Goal: Task Accomplishment & Management: Complete application form

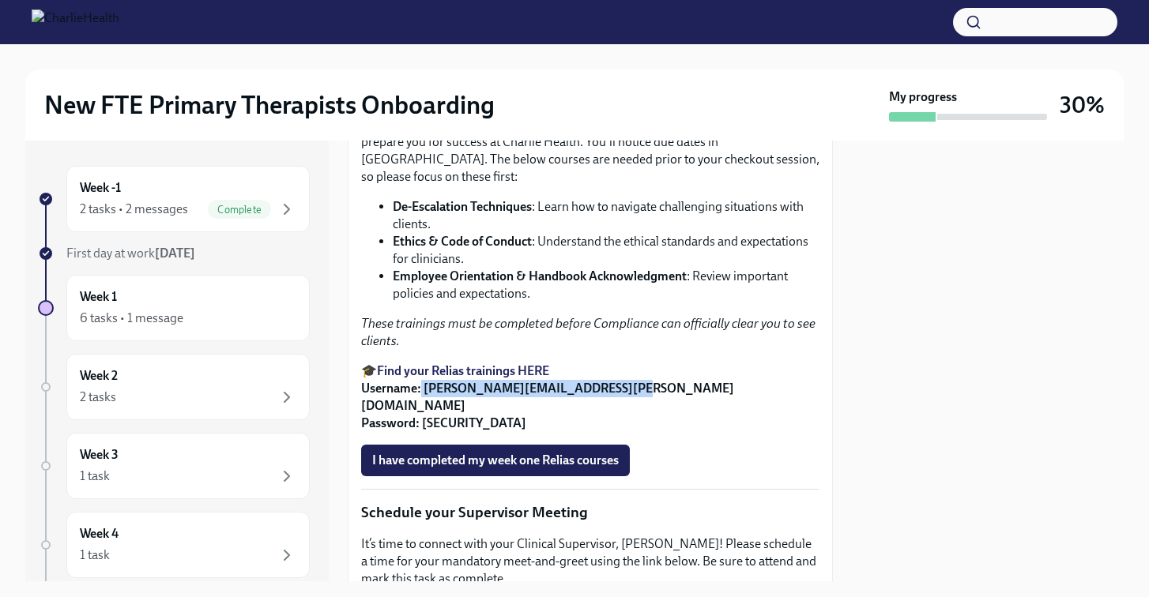
scroll to position [1053, 0]
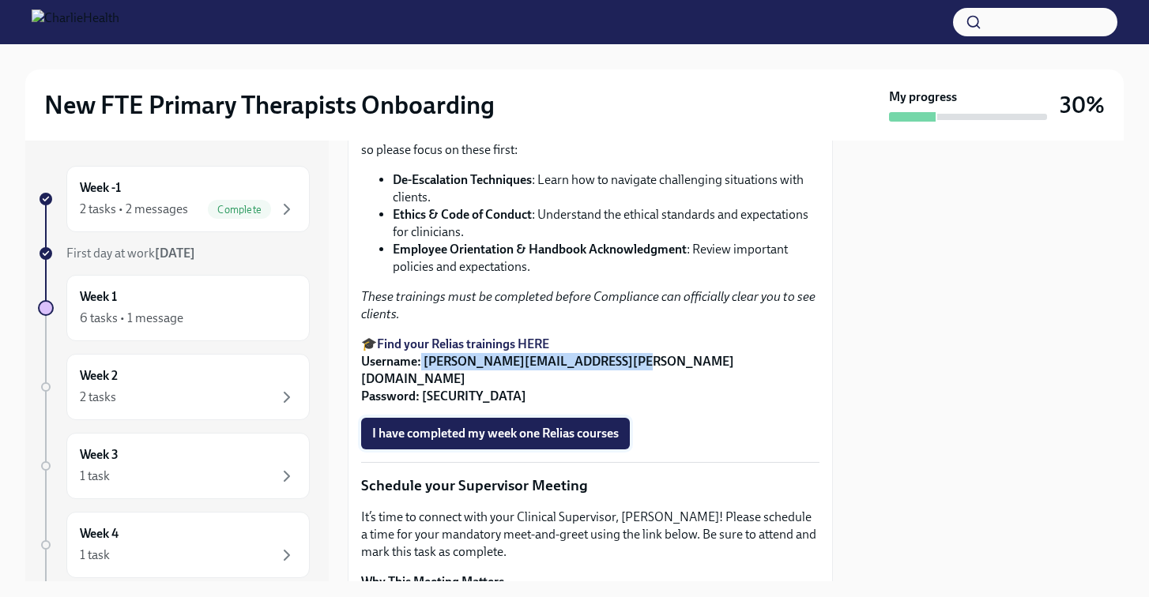
click at [494, 442] on span "I have completed my week one Relias courses" at bounding box center [495, 434] width 247 height 16
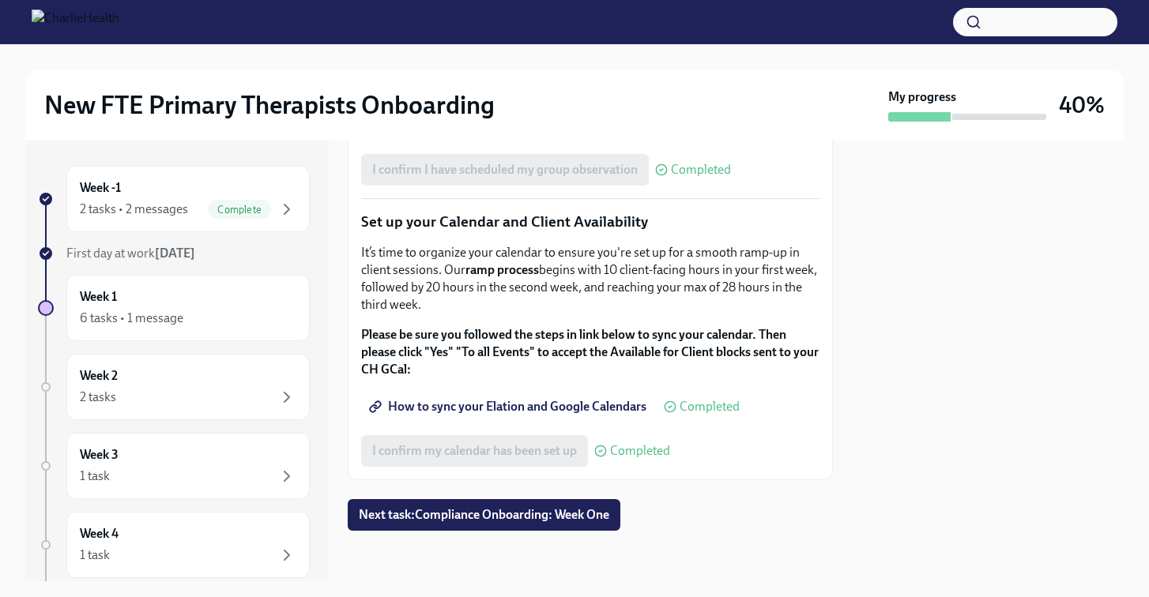
scroll to position [2636, 0]
click at [513, 512] on span "Next task : Compliance Onboarding: Week One" at bounding box center [484, 515] width 251 height 16
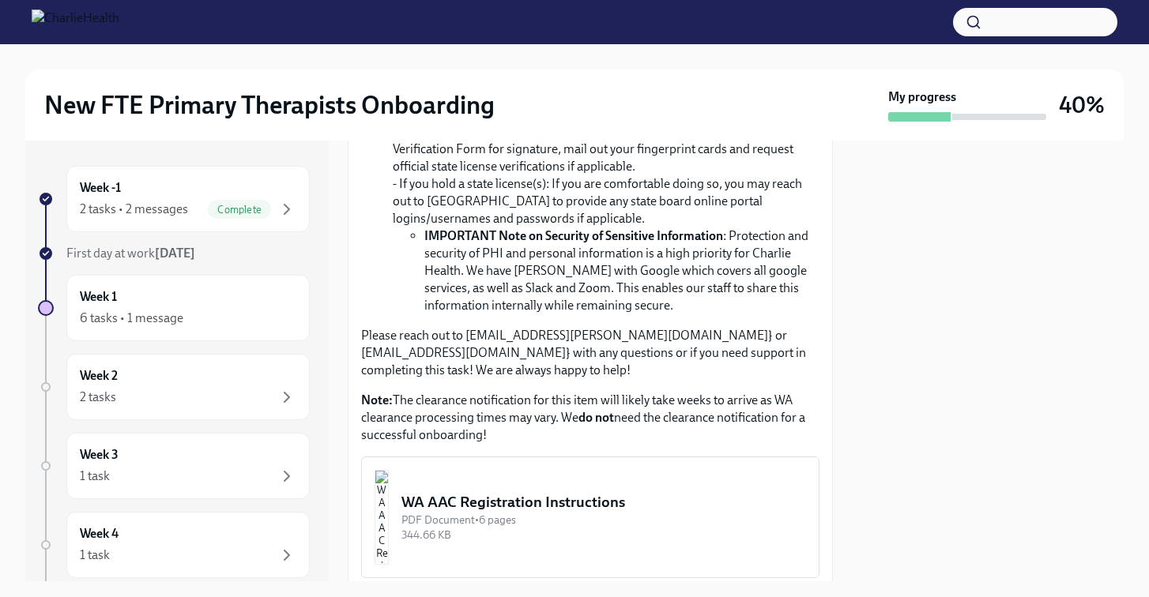
scroll to position [1325, 0]
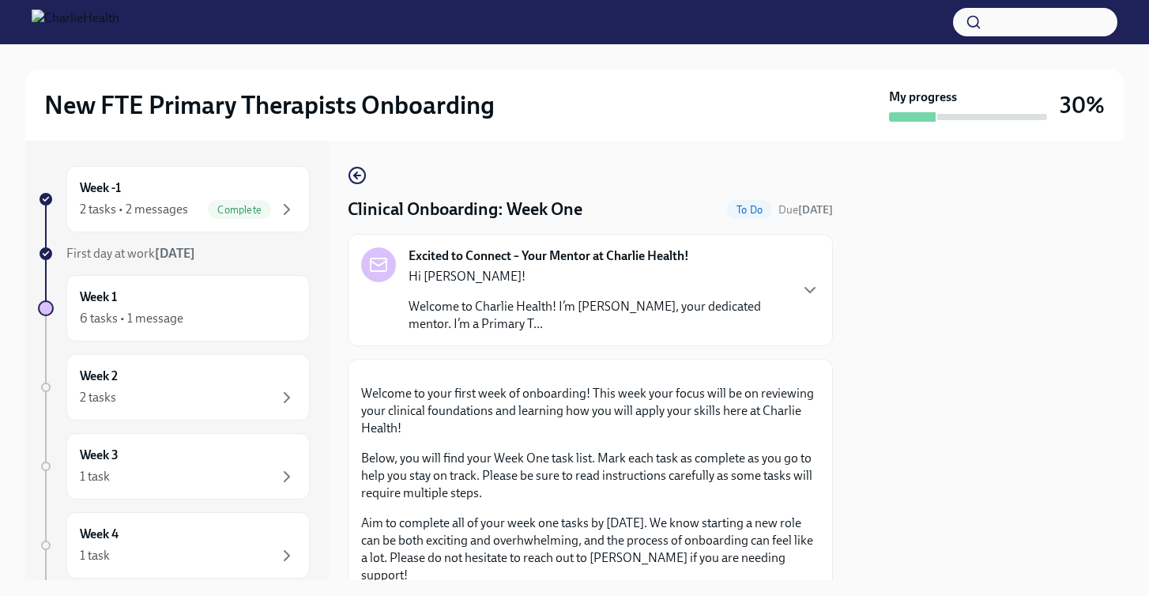
scroll to position [1565, 0]
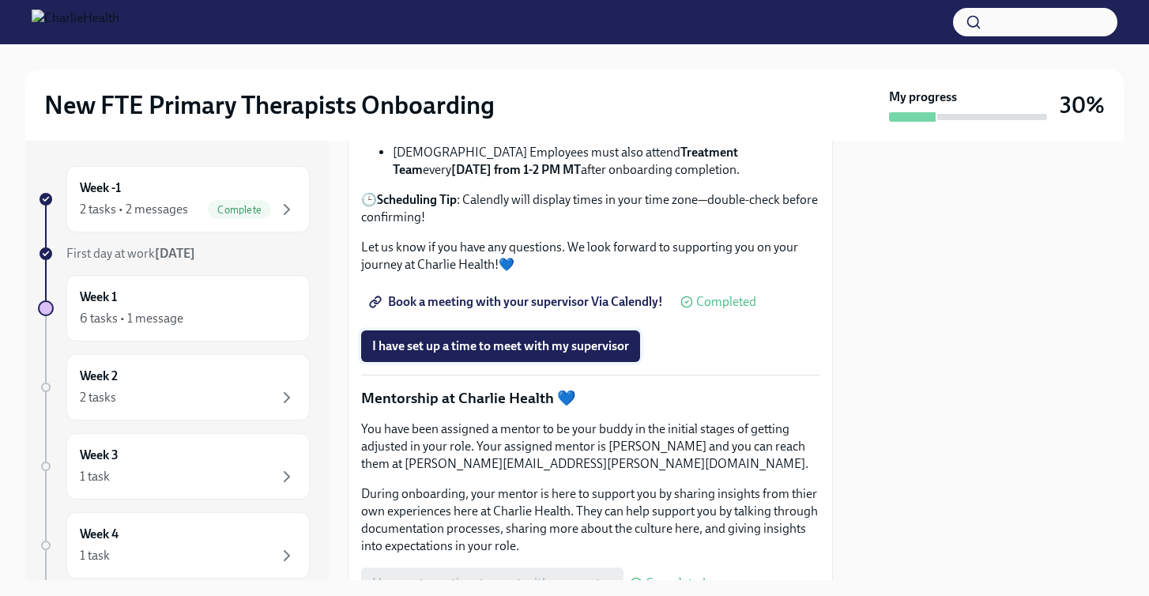
click at [409, 354] on span "I have set up a time to meet with my supervisor" at bounding box center [500, 346] width 257 height 16
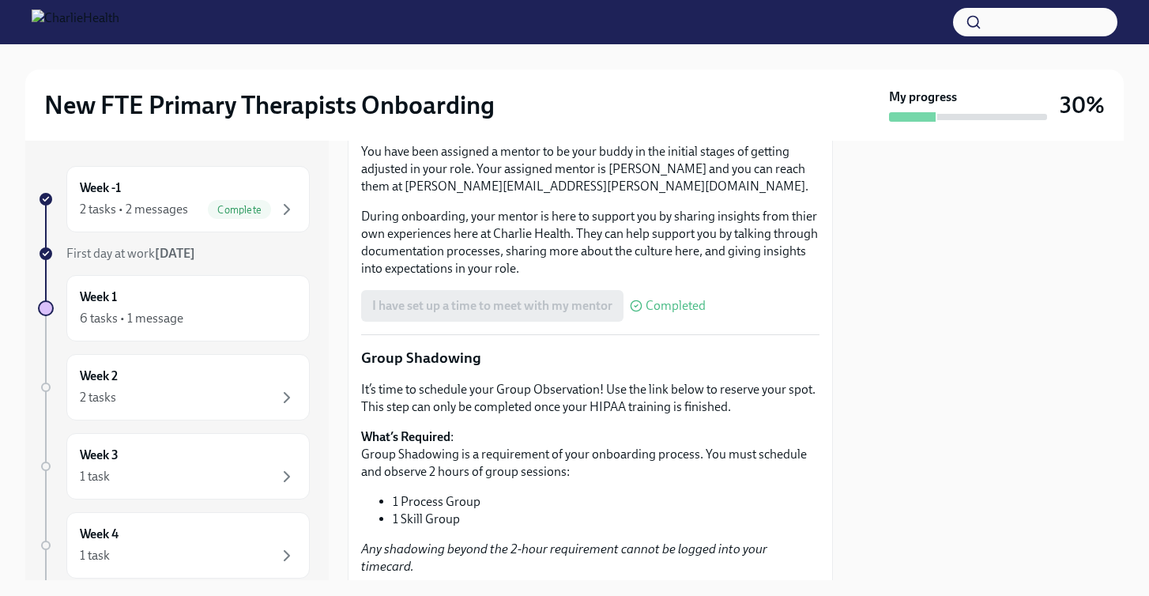
scroll to position [1516, 0]
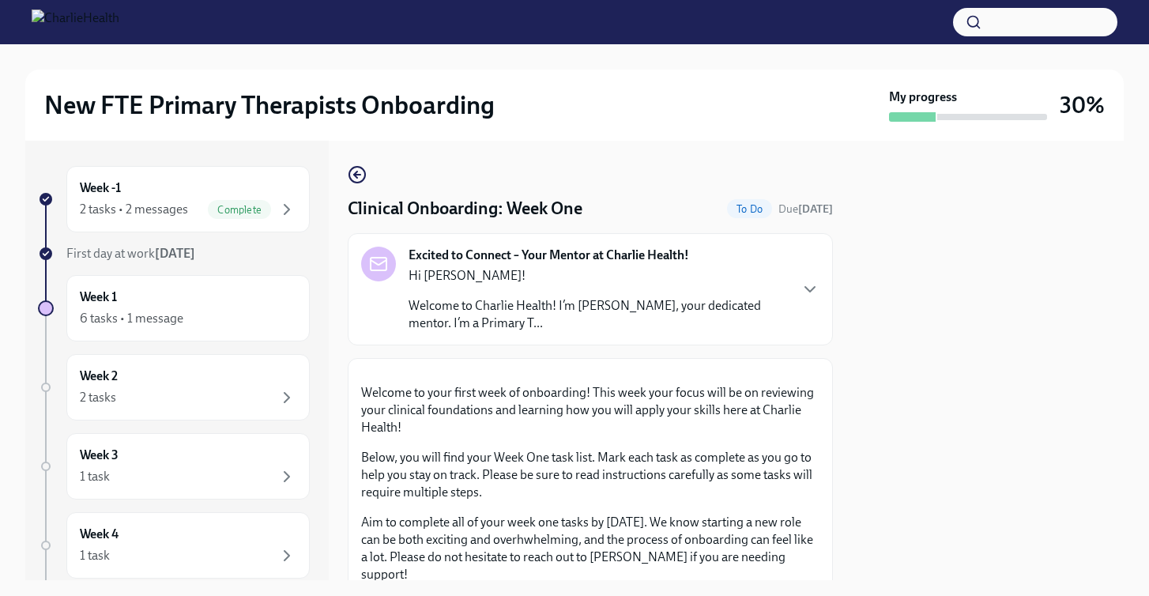
scroll to position [2, 0]
click at [944, 376] on div at bounding box center [988, 360] width 272 height 439
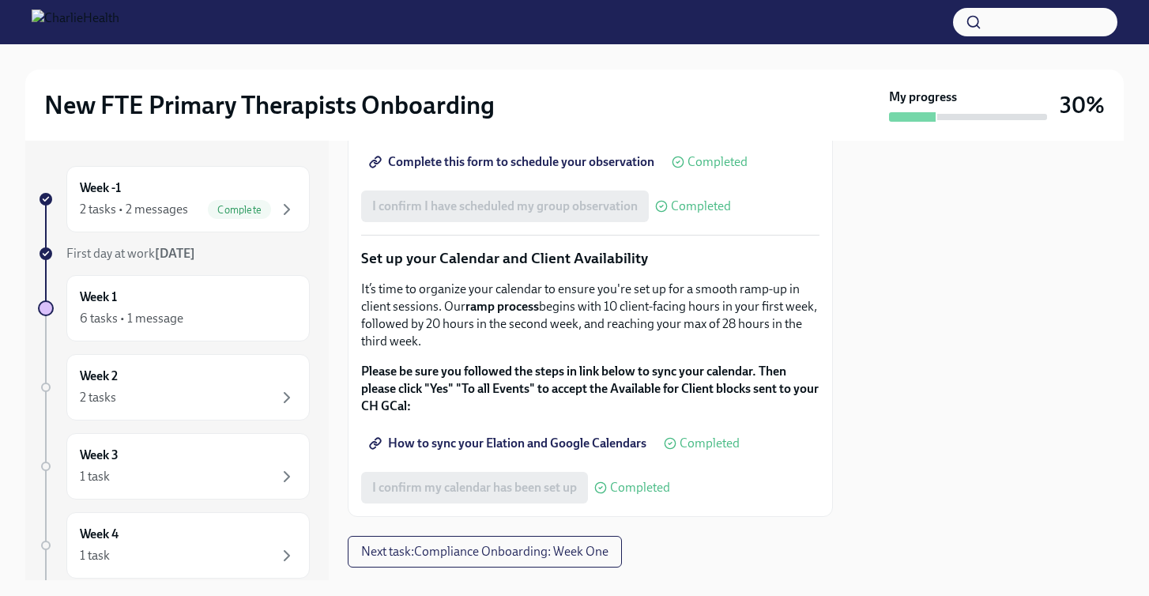
scroll to position [2638, 0]
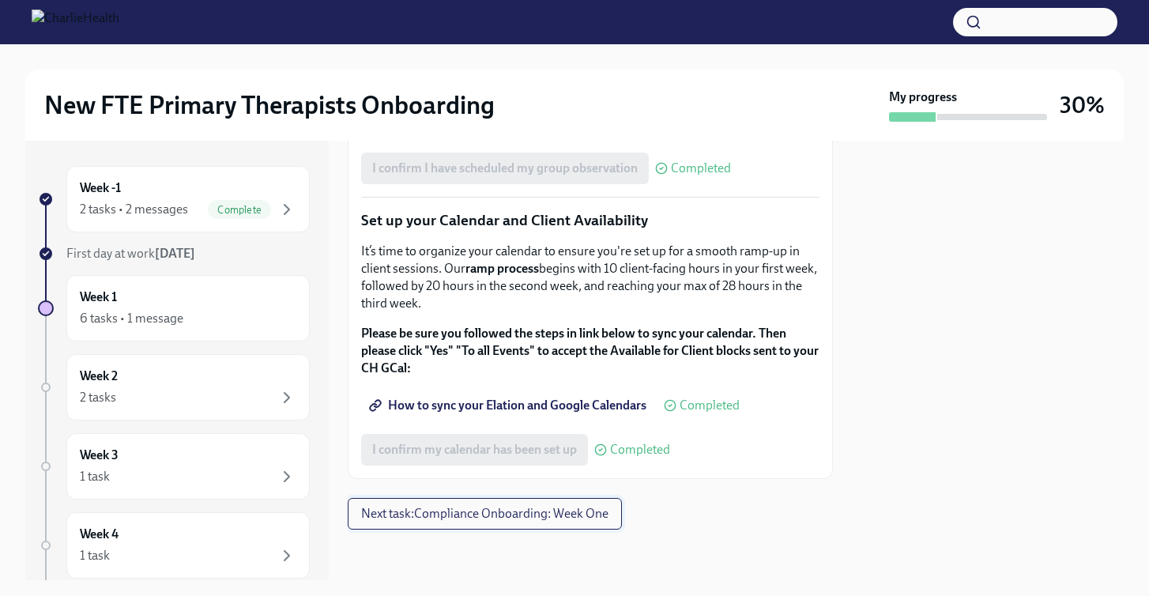
click at [540, 514] on span "Next task : Compliance Onboarding: Week One" at bounding box center [484, 514] width 247 height 16
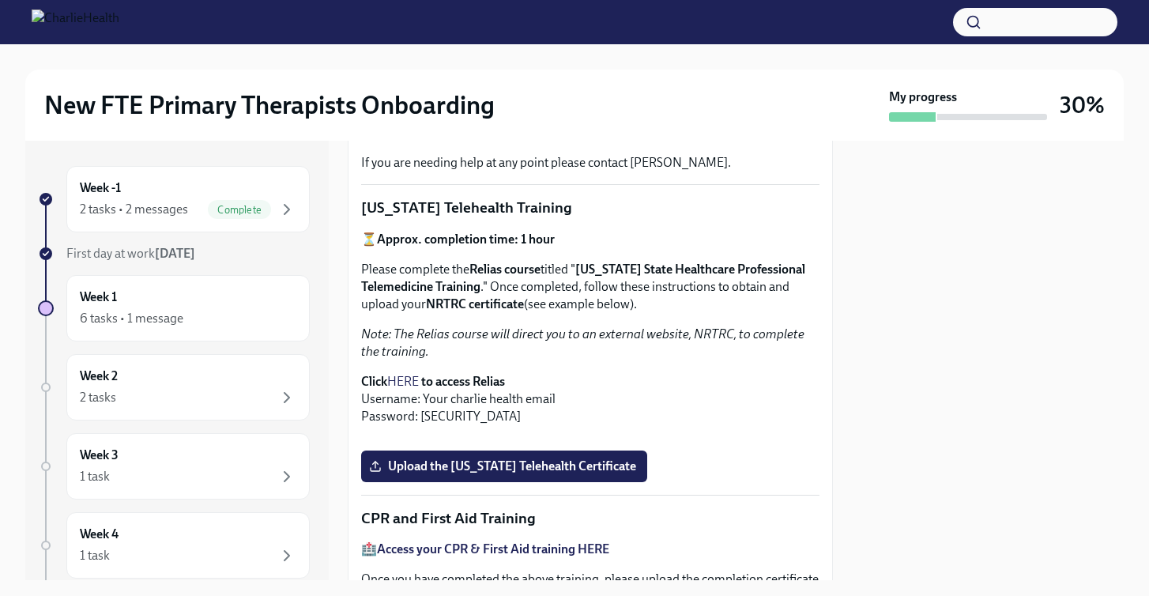
scroll to position [529, 0]
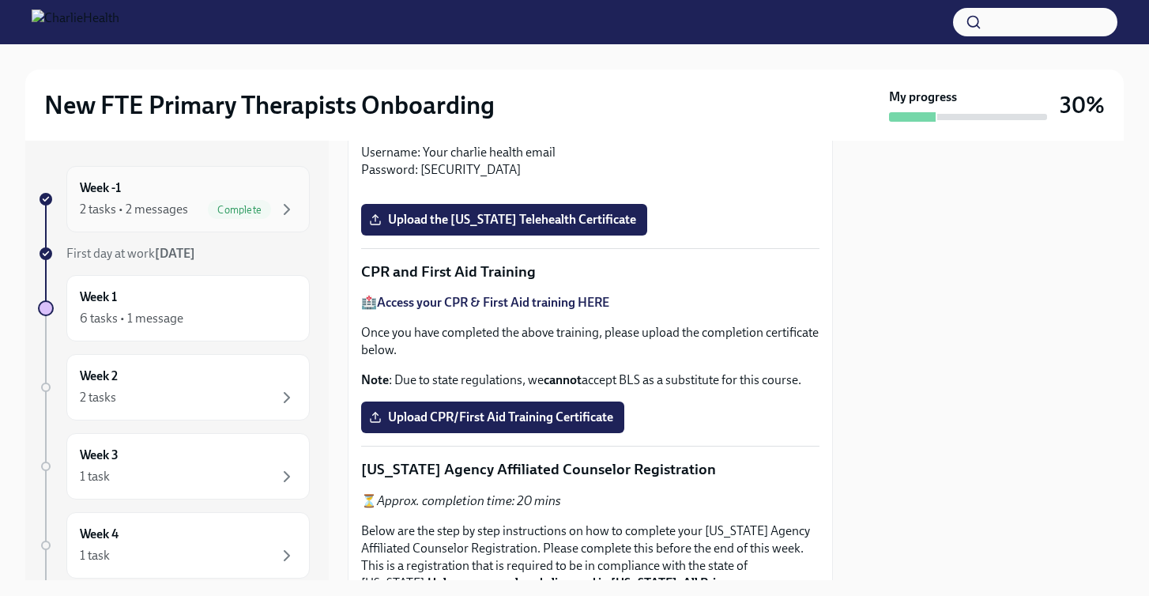
click at [190, 199] on div "Week -1 2 tasks • 2 messages Complete" at bounding box center [188, 199] width 217 height 40
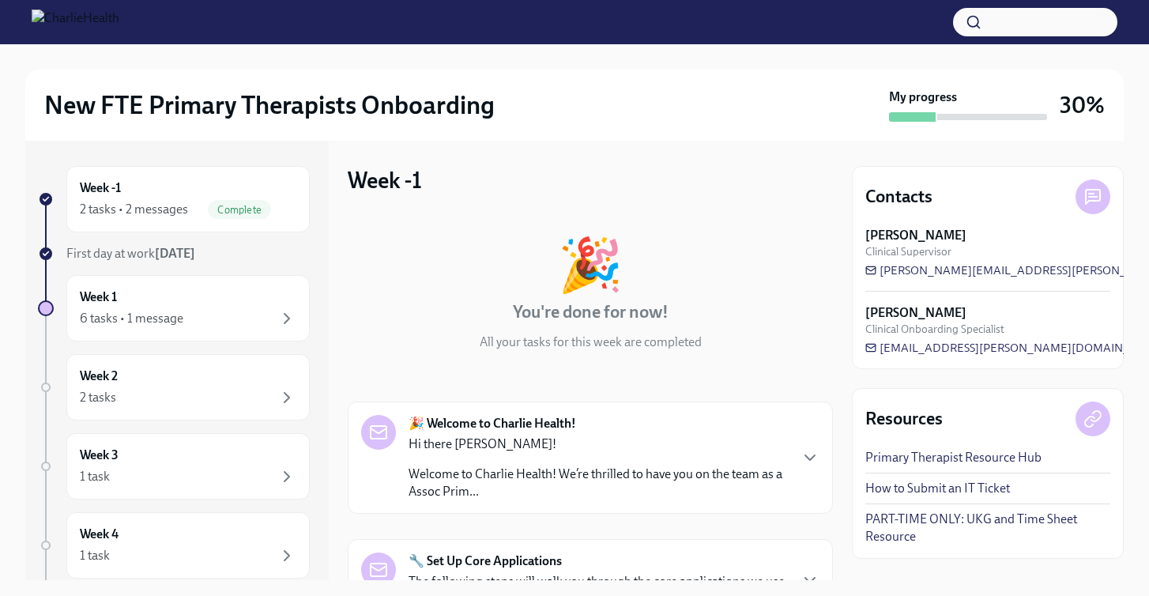
scroll to position [43, 0]
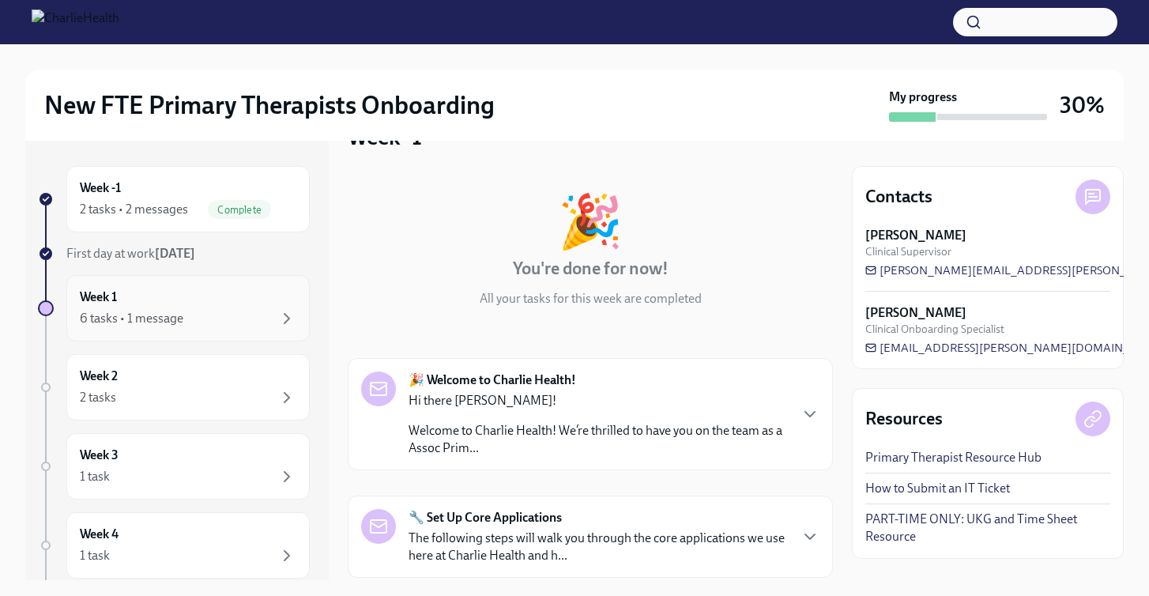
click at [200, 295] on div "Week 1 6 tasks • 1 message" at bounding box center [188, 308] width 217 height 40
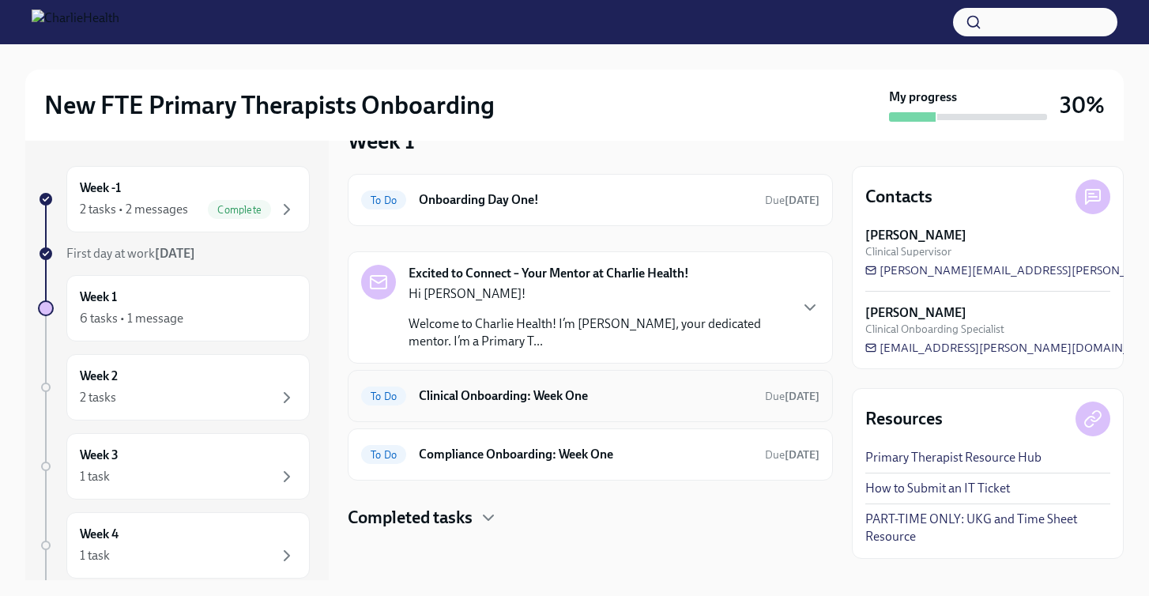
click at [526, 408] on div "To Do Clinical Onboarding: Week One Due in 4 days" at bounding box center [590, 395] width 458 height 25
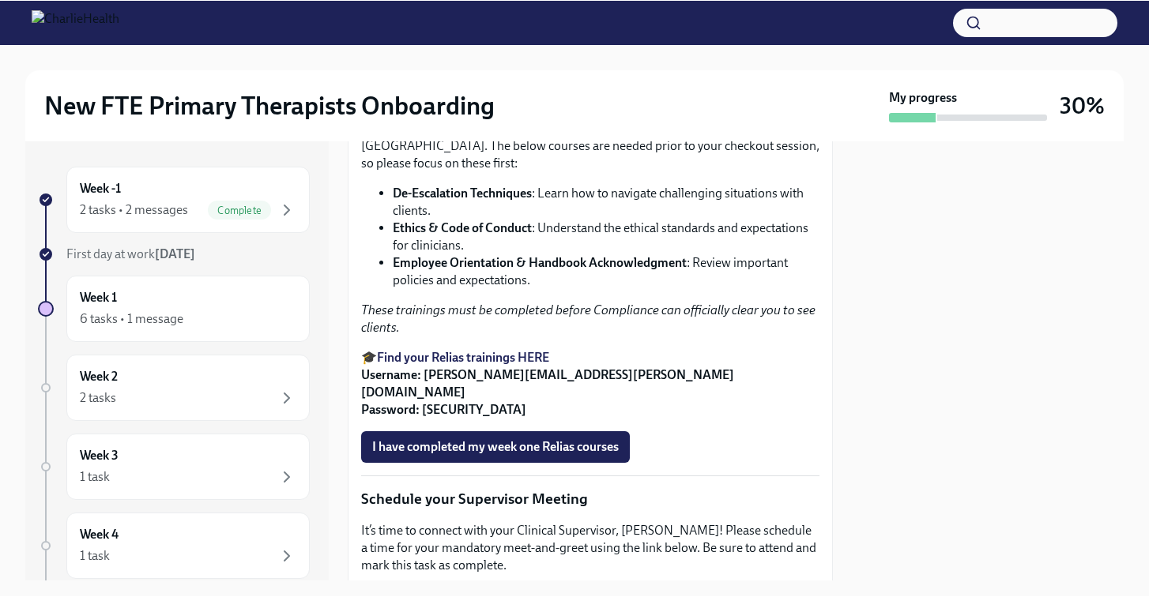
scroll to position [1044, 0]
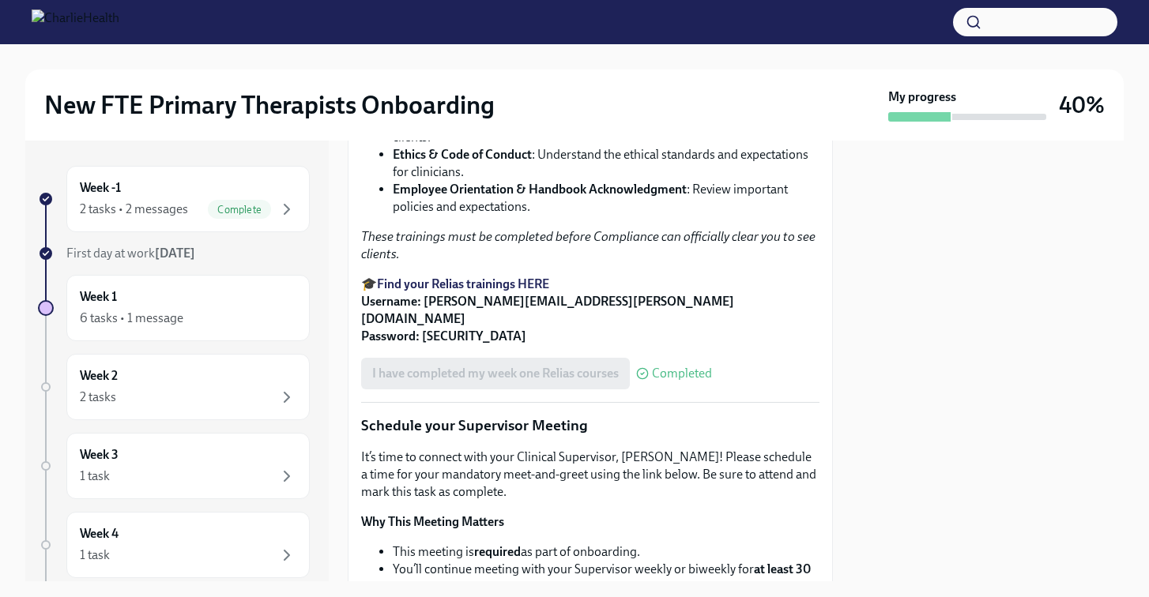
scroll to position [1115, 0]
click at [240, 178] on div "Week -1 2 tasks • 2 messages Complete" at bounding box center [187, 199] width 243 height 66
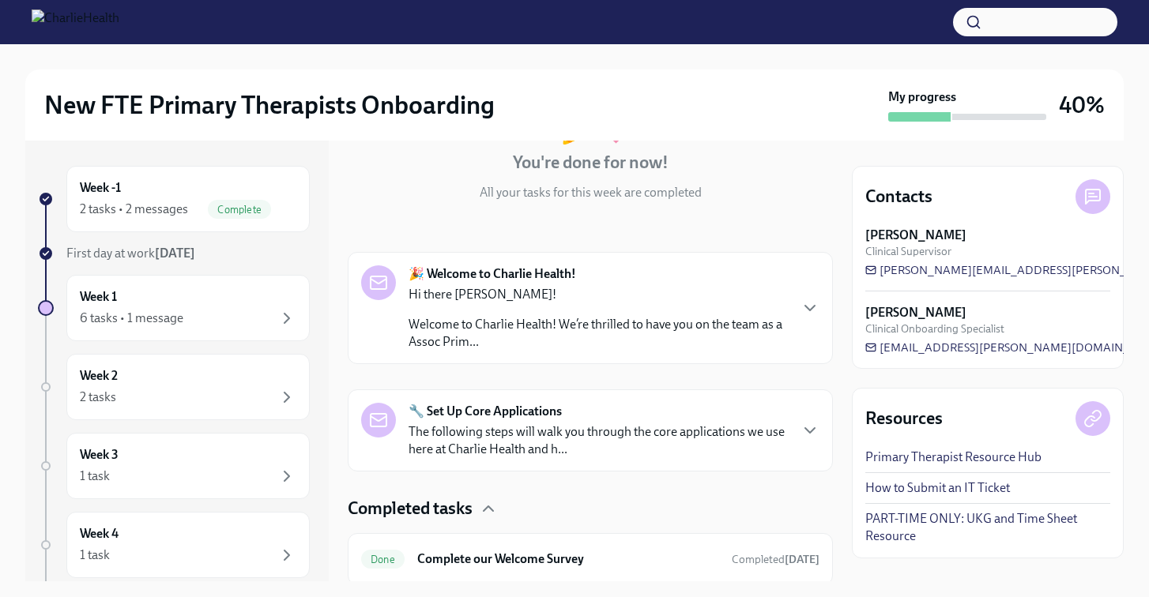
scroll to position [152, 0]
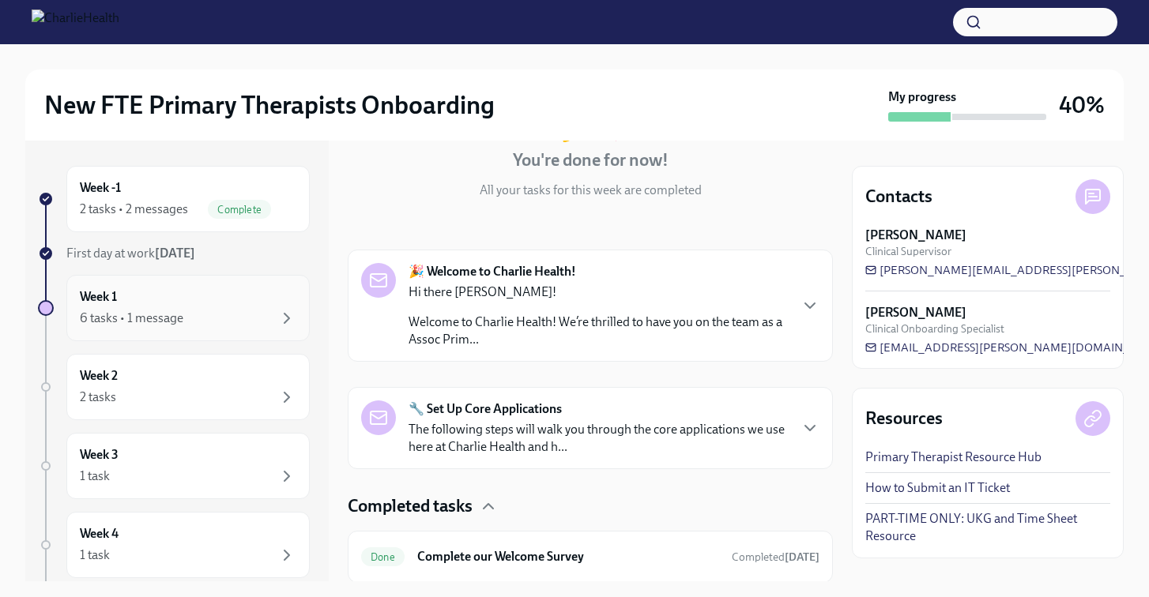
click at [276, 310] on div "6 tasks • 1 message" at bounding box center [188, 318] width 217 height 19
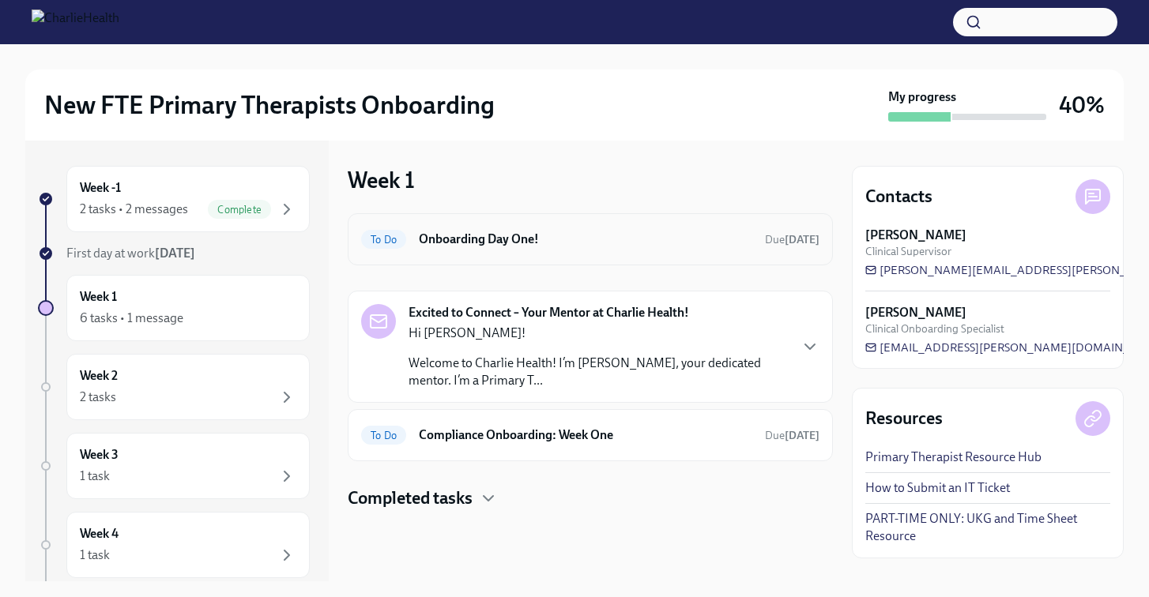
click at [583, 230] on div "To Do Onboarding Day One! Due tomorrow" at bounding box center [590, 239] width 458 height 25
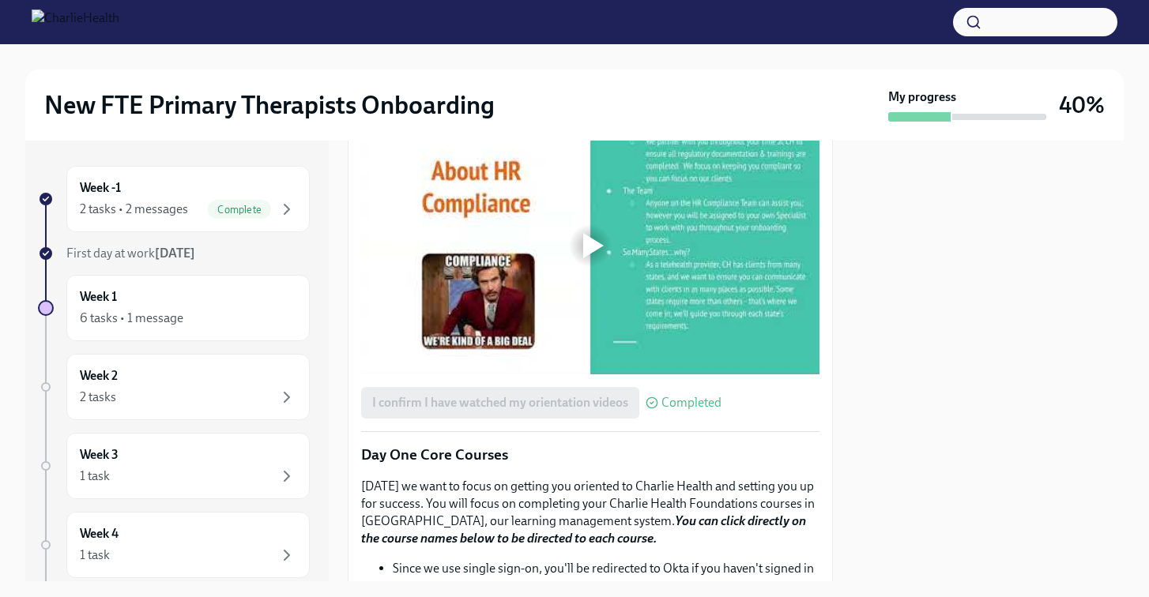
scroll to position [1417, 0]
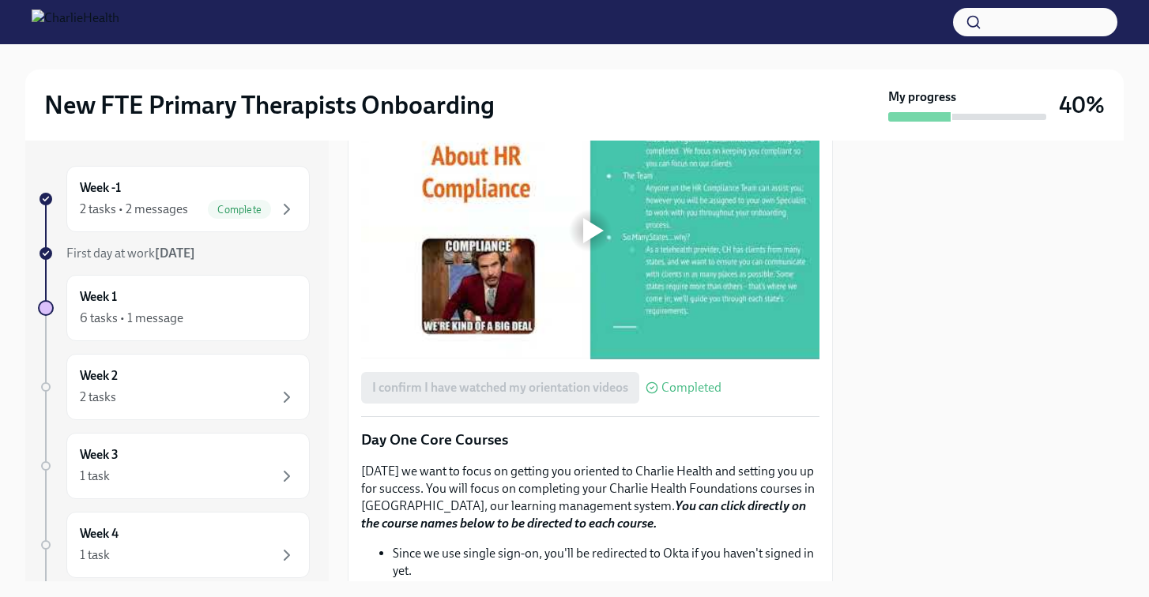
click at [580, 256] on div at bounding box center [590, 230] width 51 height 51
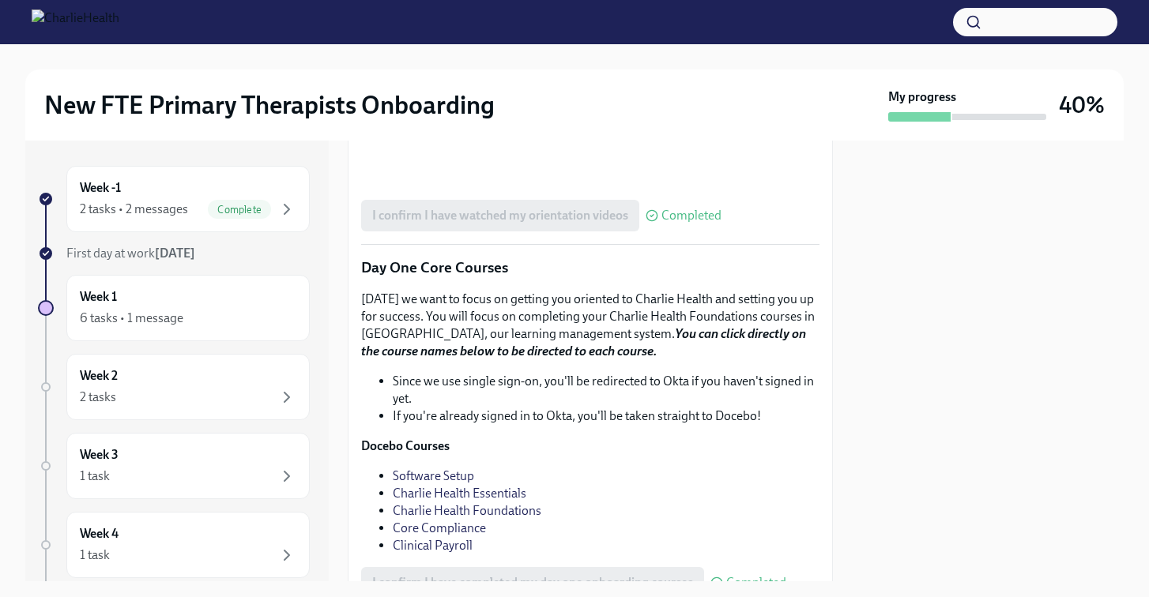
scroll to position [1590, 0]
click at [846, 350] on div "Week -1 2 tasks • 2 messages Complete First day at work Aug 18th Week 1 6 tasks…" at bounding box center [574, 361] width 1098 height 441
click at [885, 311] on div at bounding box center [988, 361] width 272 height 441
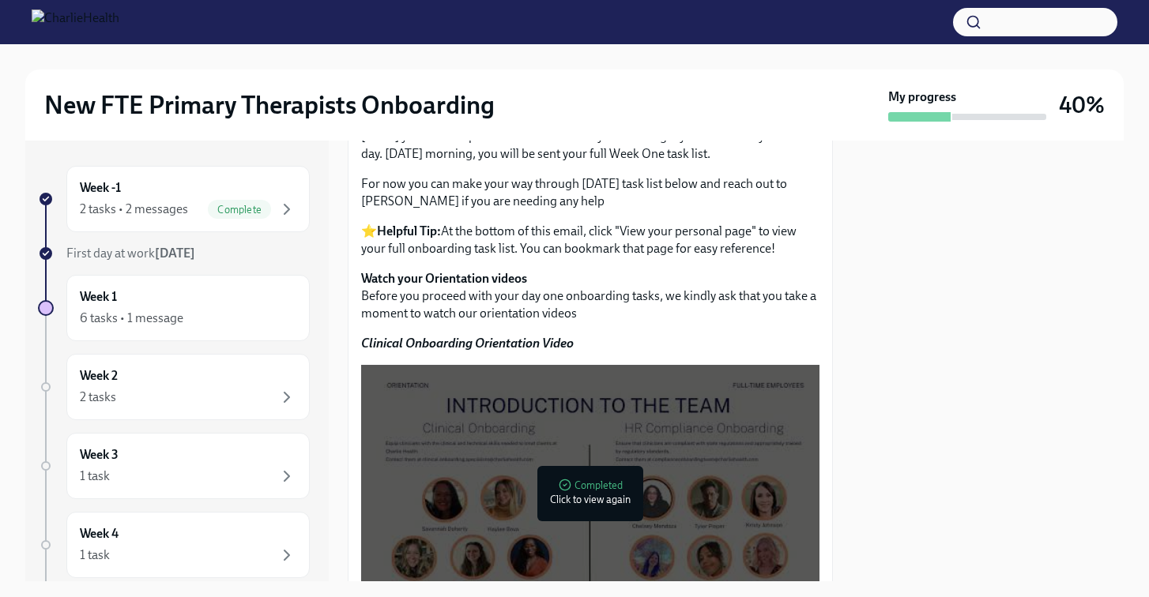
click at [750, 258] on div "At this point you may be wondering: What is onboarding going to look like? Grea…" at bounding box center [590, 160] width 458 height 194
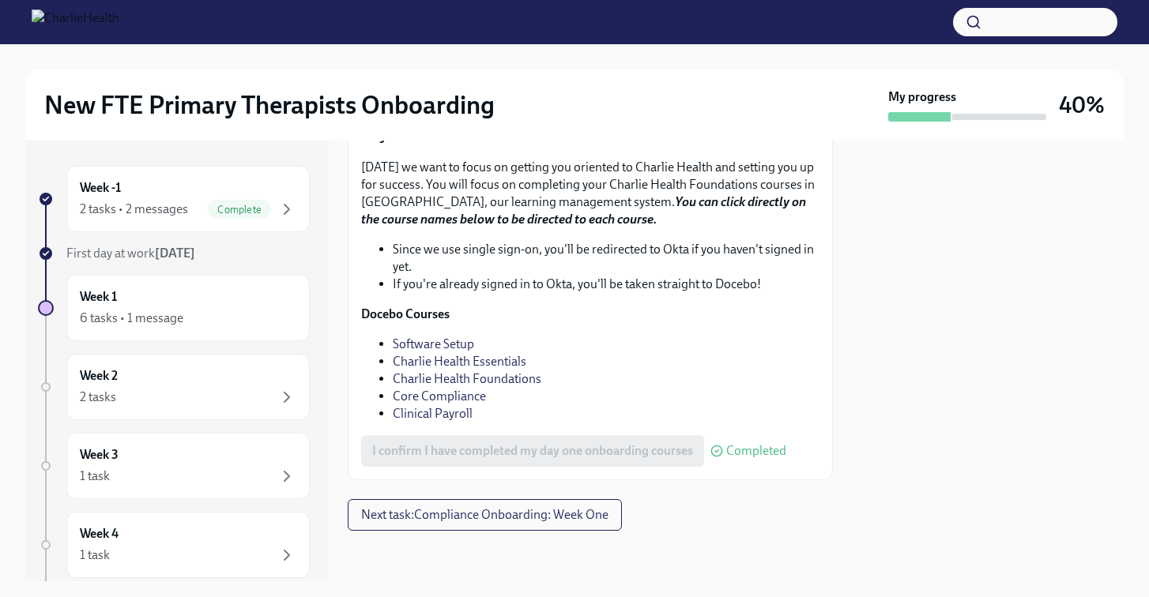
scroll to position [1956, 0]
click at [393, 533] on div at bounding box center [590, 556] width 485 height 51
click at [392, 527] on button "Next task : Compliance Onboarding: Week One" at bounding box center [485, 515] width 274 height 32
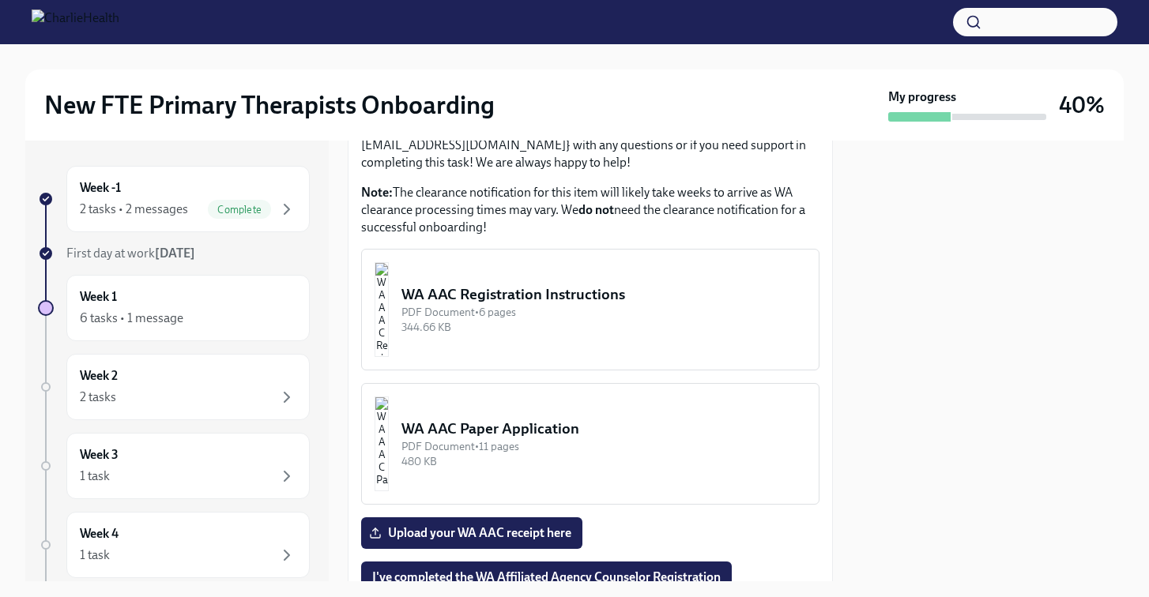
scroll to position [2296, 0]
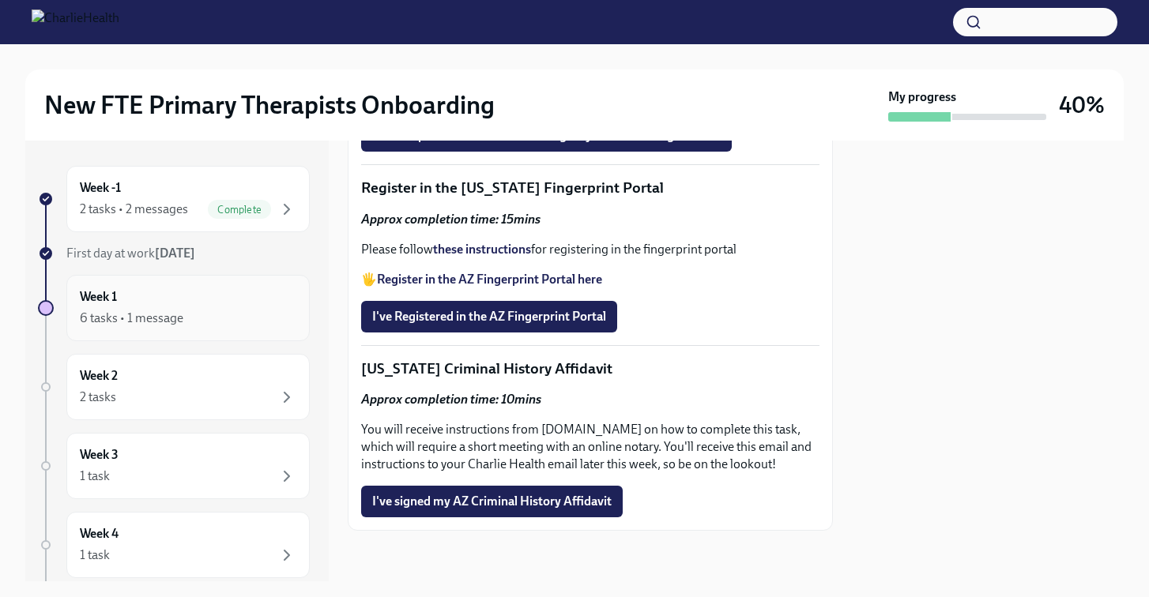
click at [143, 315] on div "6 tasks • 1 message" at bounding box center [132, 318] width 104 height 17
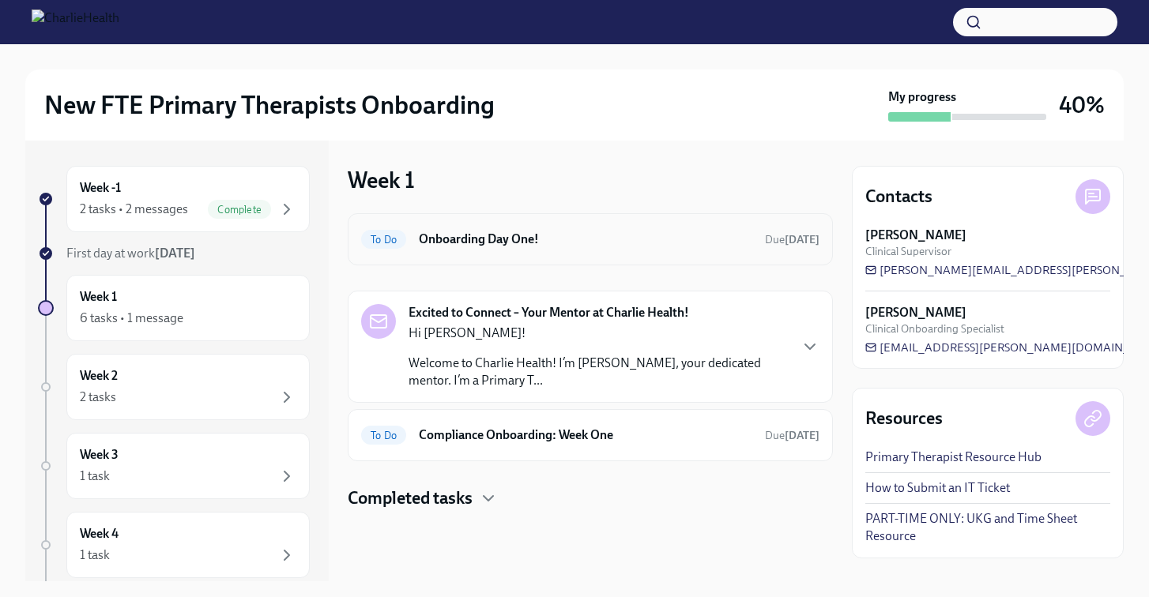
click at [492, 243] on h6 "Onboarding Day One!" at bounding box center [585, 239] width 333 height 17
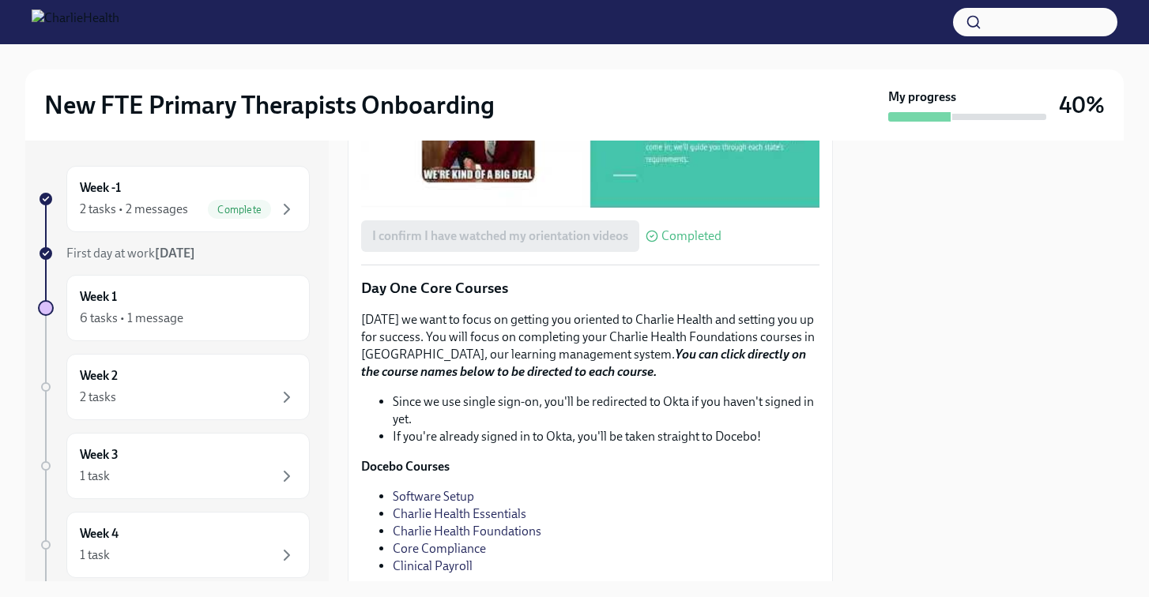
scroll to position [1567, 0]
click at [544, 209] on div at bounding box center [590, 81] width 458 height 258
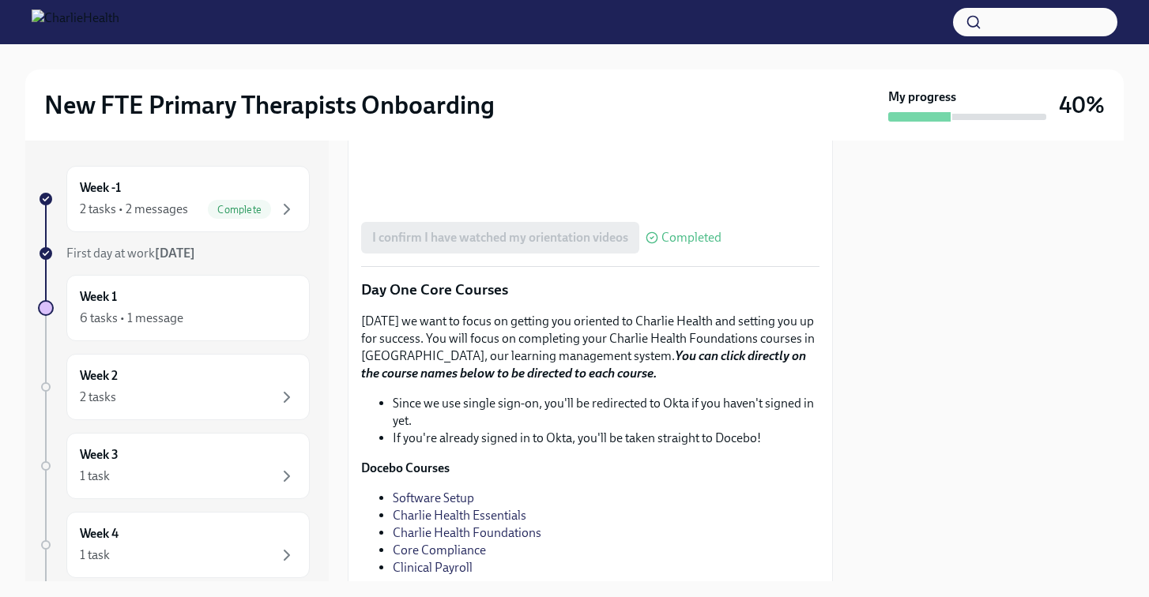
click at [845, 369] on div "Week -1 2 tasks • 2 messages Complete First day at work Aug 18th Week 1 6 tasks…" at bounding box center [574, 361] width 1098 height 441
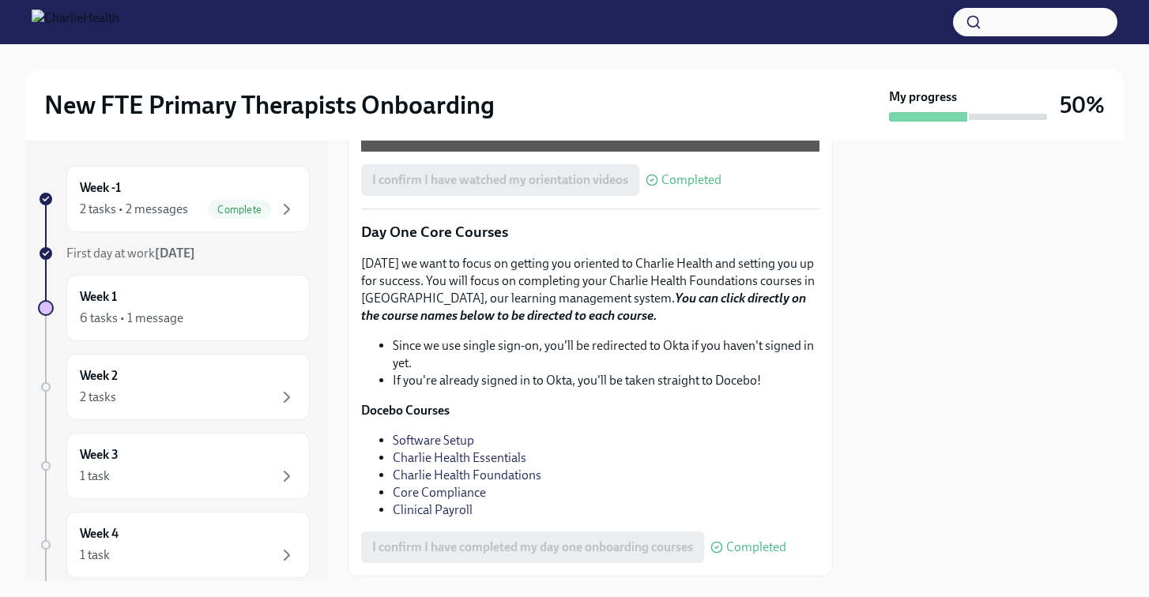
scroll to position [1625, 0]
click at [895, 326] on div at bounding box center [988, 361] width 272 height 441
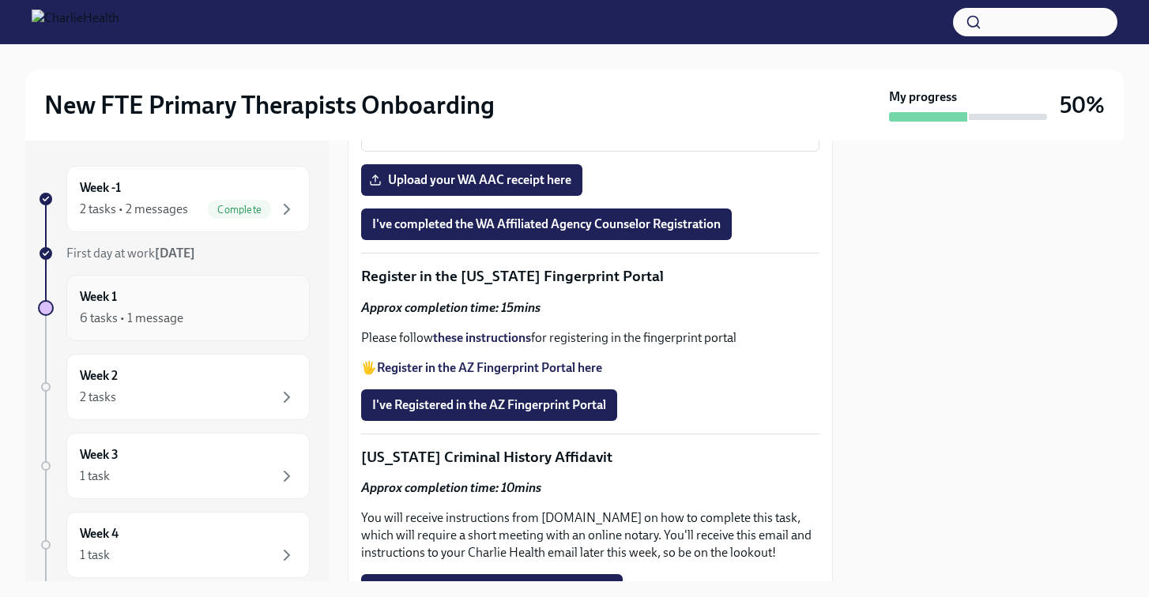
scroll to position [1874, 0]
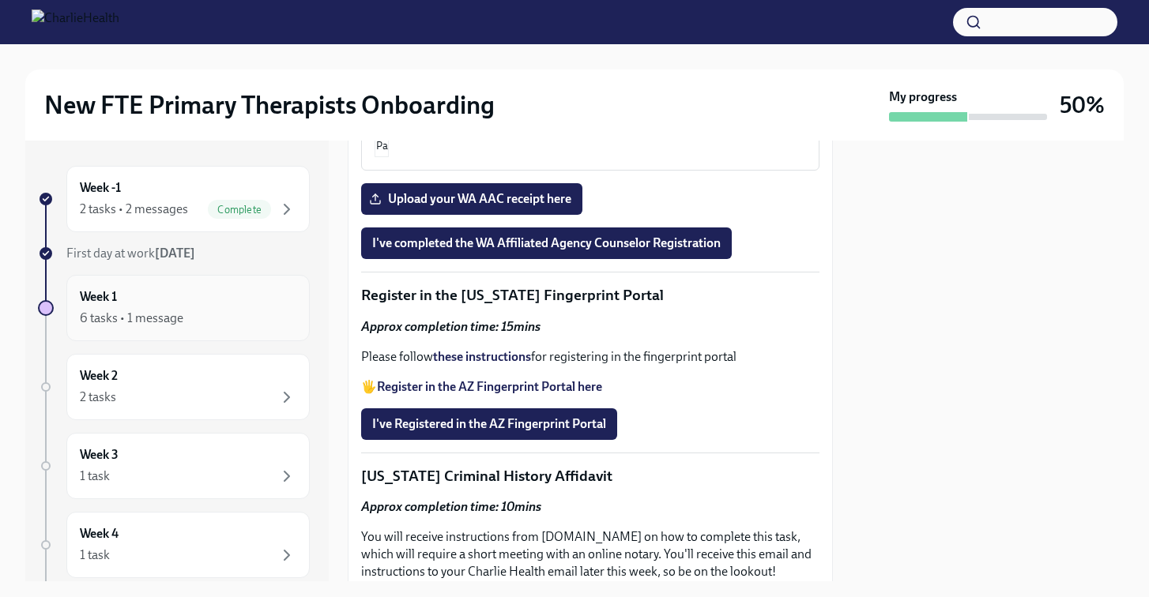
click at [263, 308] on div "Week 1 6 tasks • 1 message" at bounding box center [188, 308] width 217 height 40
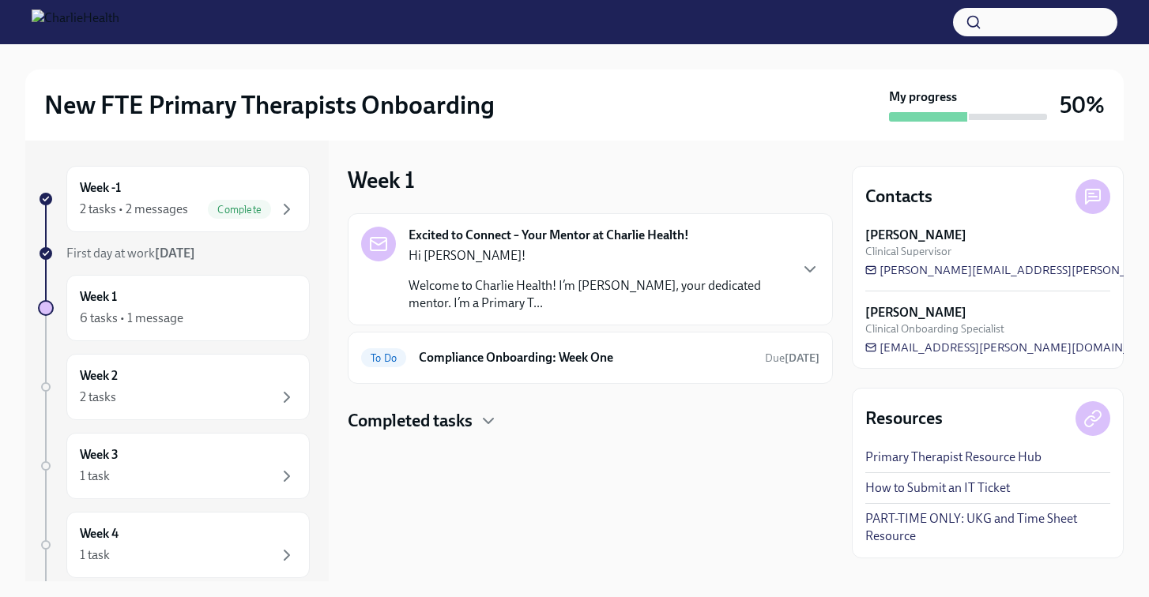
click at [473, 422] on h4 "Completed tasks" at bounding box center [410, 421] width 125 height 24
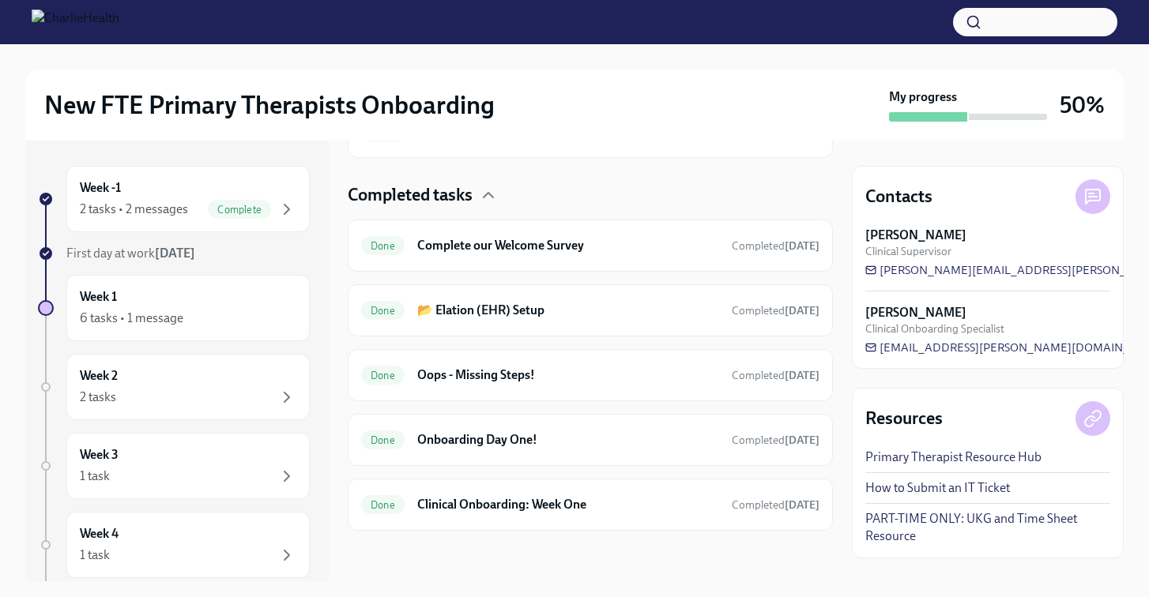
scroll to position [225, 0]
click at [511, 505] on h6 "Clinical Onboarding: Week One" at bounding box center [568, 505] width 302 height 17
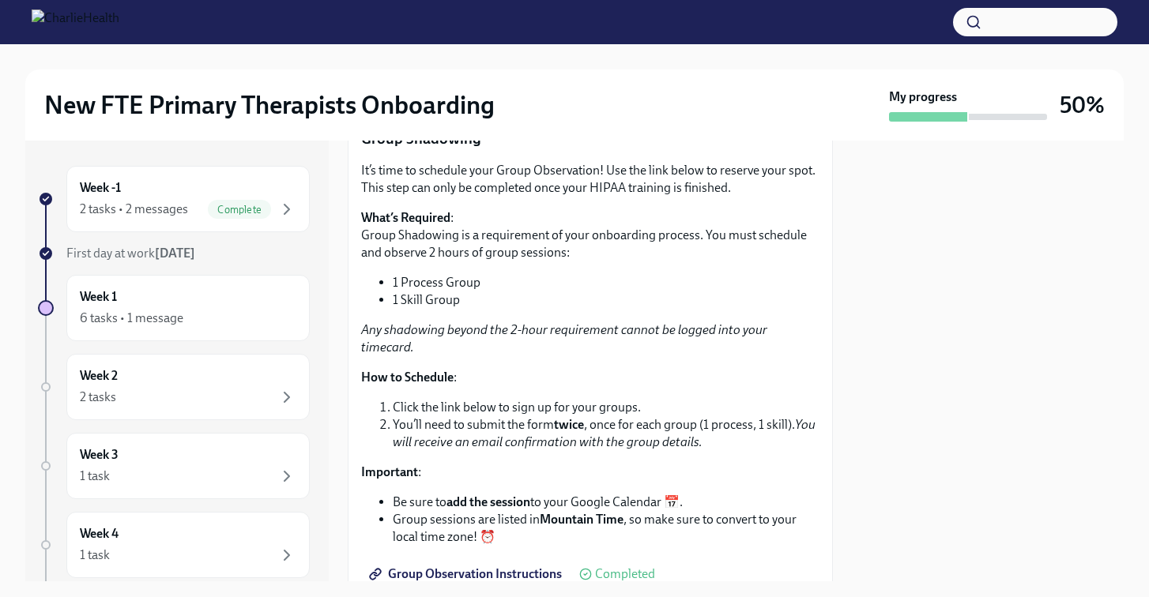
scroll to position [2089, 0]
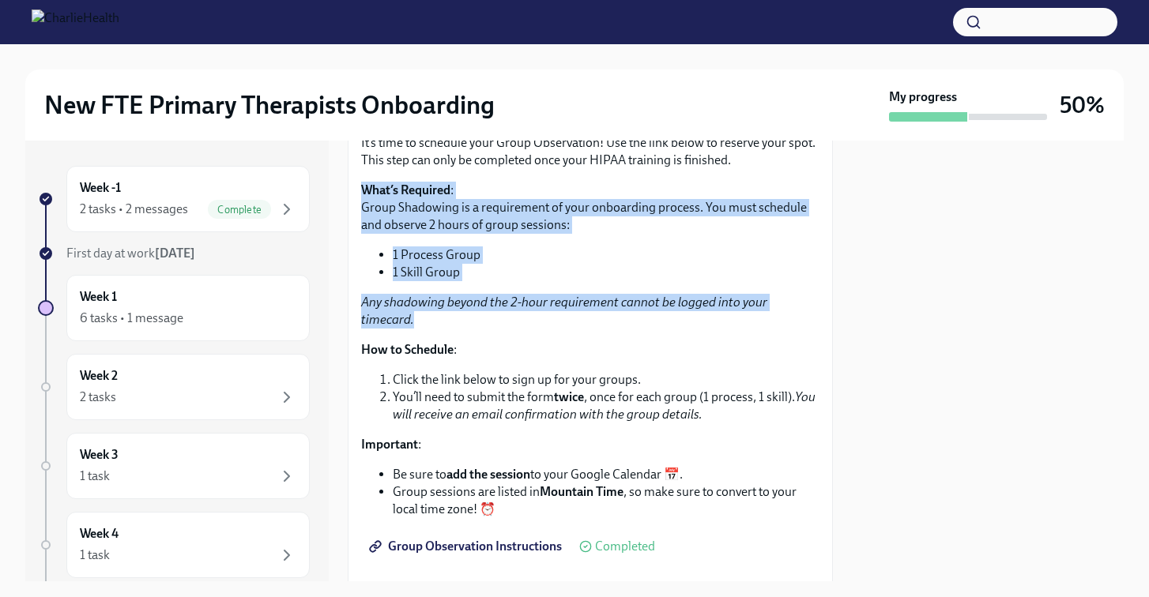
drag, startPoint x: 361, startPoint y: 284, endPoint x: 822, endPoint y: 402, distance: 475.5
copy div "What’s Required : Group Shadowing is a requirement of your onboarding process. …"
click at [193, 297] on div "Week 1 6 tasks • 1 message" at bounding box center [188, 308] width 217 height 40
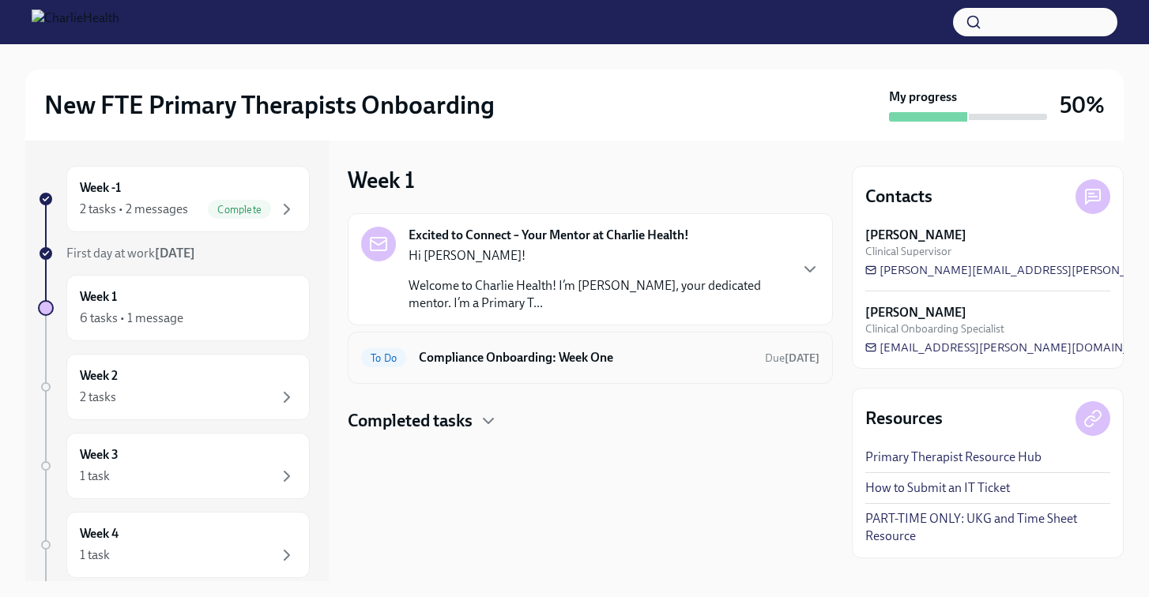
click at [526, 372] on div "To Do Compliance Onboarding: Week One Due [DATE]" at bounding box center [590, 358] width 485 height 52
click at [466, 428] on h4 "Completed tasks" at bounding box center [410, 421] width 125 height 24
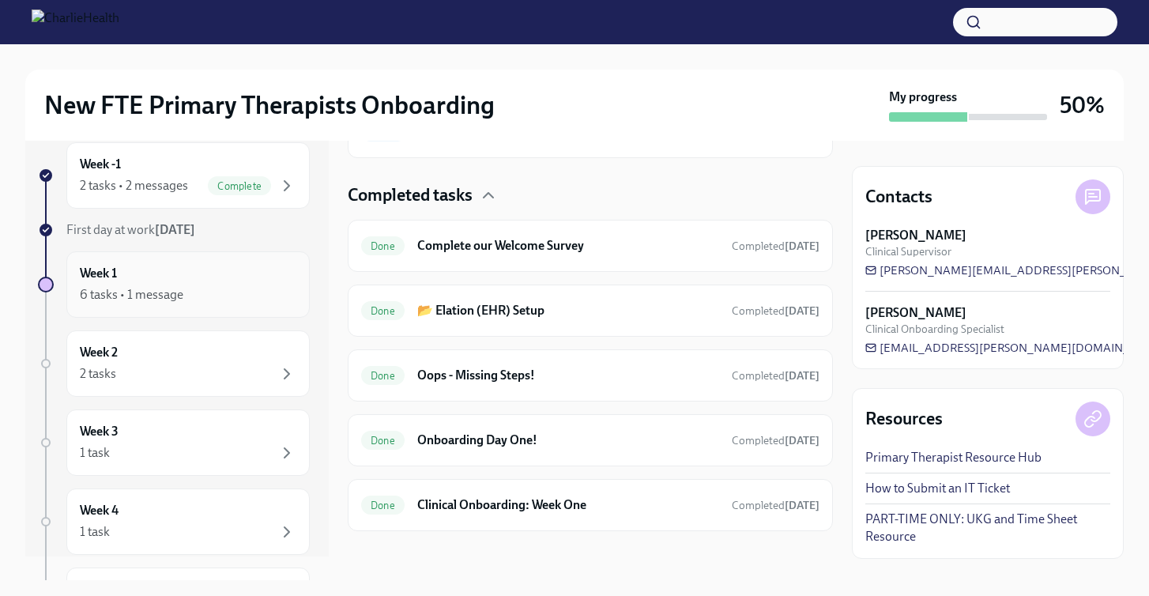
scroll to position [27, 0]
click at [499, 503] on h6 "Clinical Onboarding: Week One" at bounding box center [568, 504] width 302 height 17
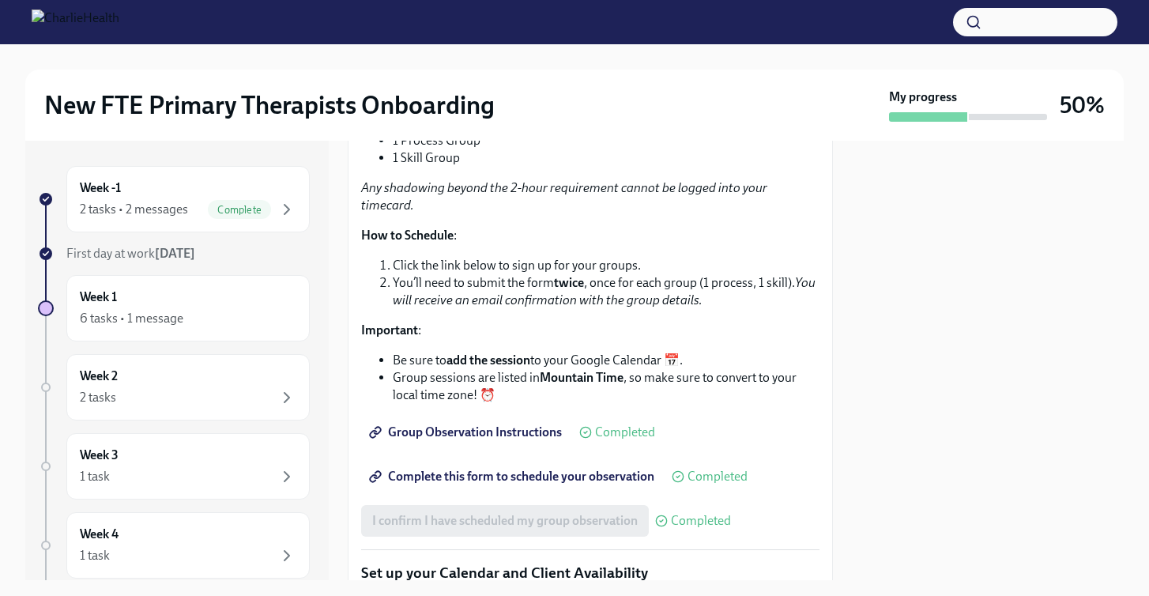
scroll to position [2638, 0]
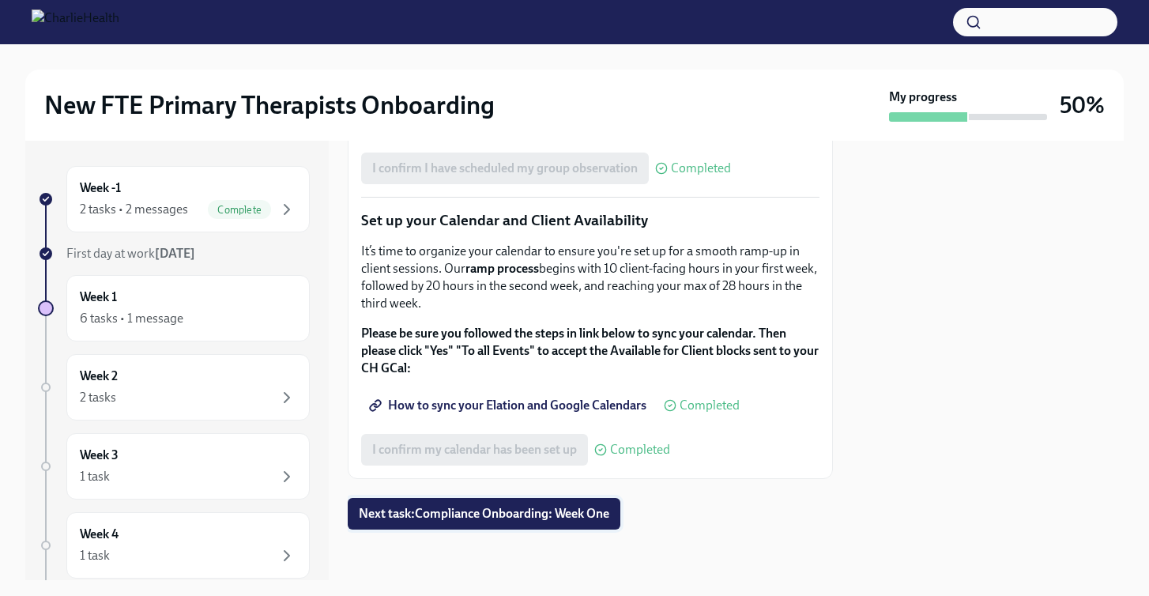
click at [543, 518] on span "Next task : Compliance Onboarding: Week One" at bounding box center [484, 514] width 251 height 16
